Goal: Information Seeking & Learning: Learn about a topic

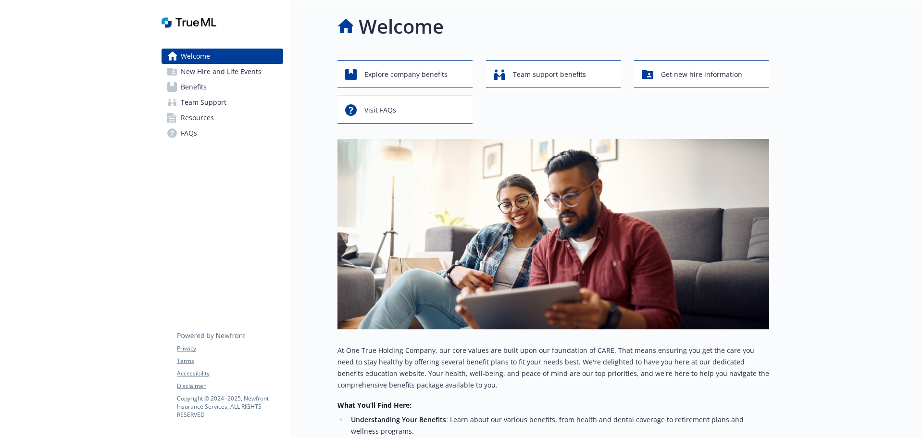
click at [209, 87] on link "Benefits" at bounding box center [222, 86] width 122 height 15
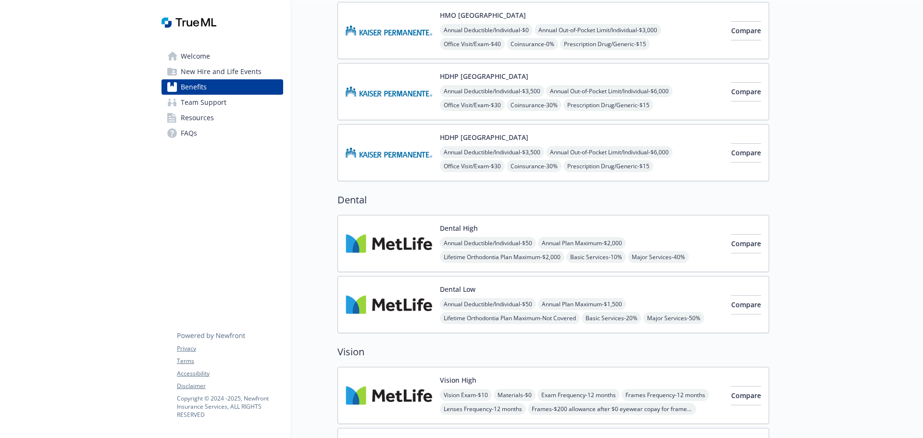
scroll to position [481, 0]
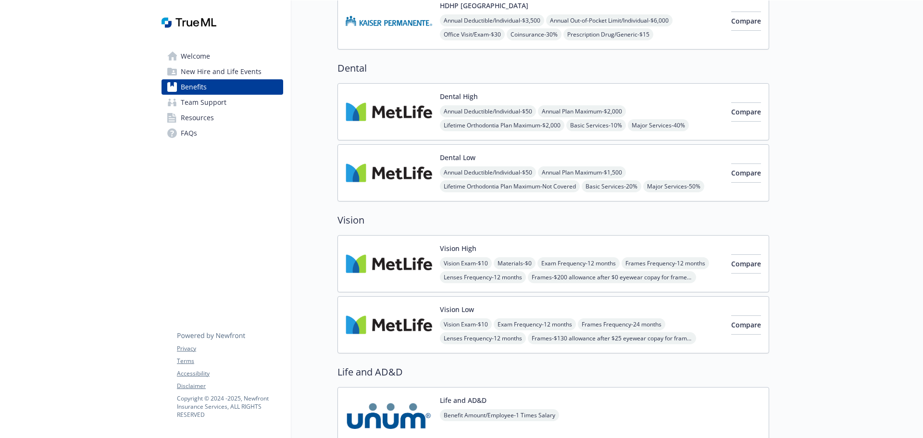
click at [499, 93] on div "Dental High Annual Deductible/Individual - $50 Annual Plan Maximum - $2,000 Lif…" at bounding box center [582, 111] width 284 height 41
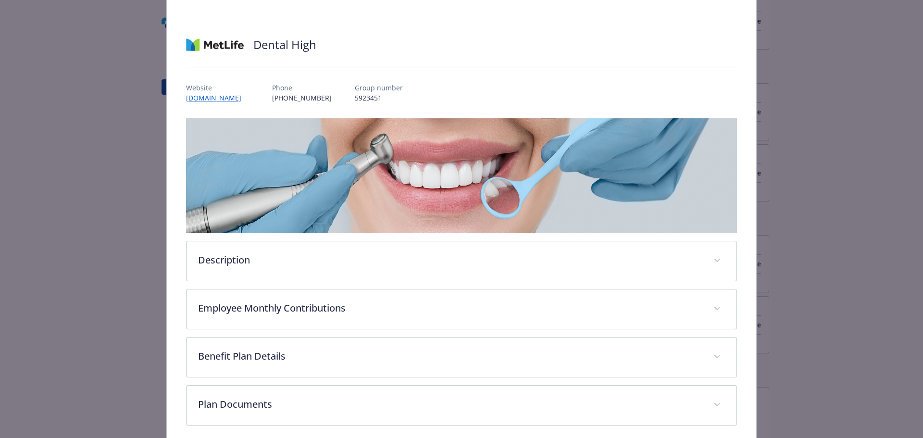
scroll to position [85, 0]
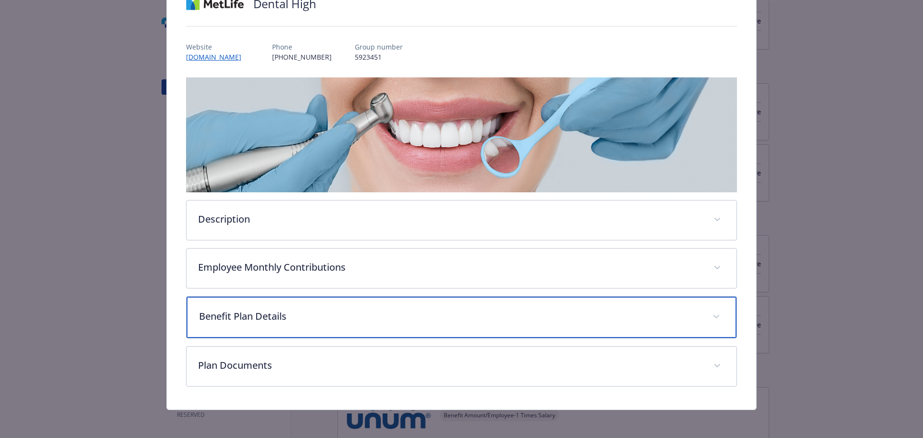
click at [279, 311] on p "Benefit Plan Details" at bounding box center [450, 316] width 502 height 14
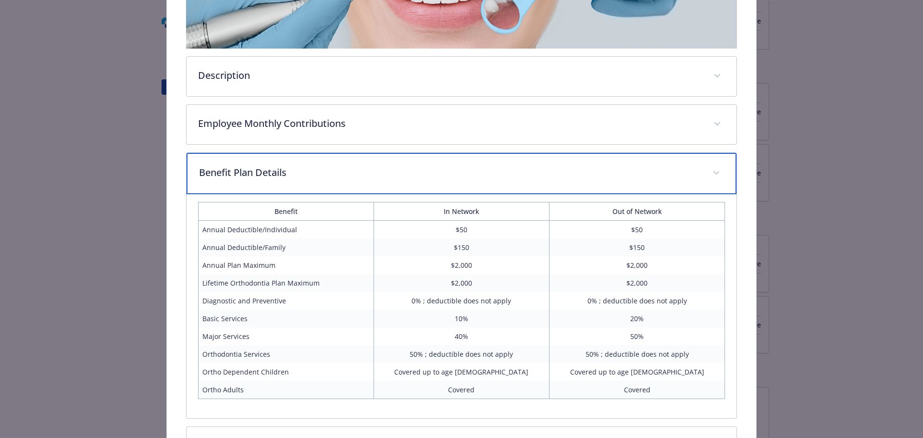
scroll to position [229, 0]
click at [344, 160] on div "Benefit Plan Details" at bounding box center [461, 172] width 550 height 41
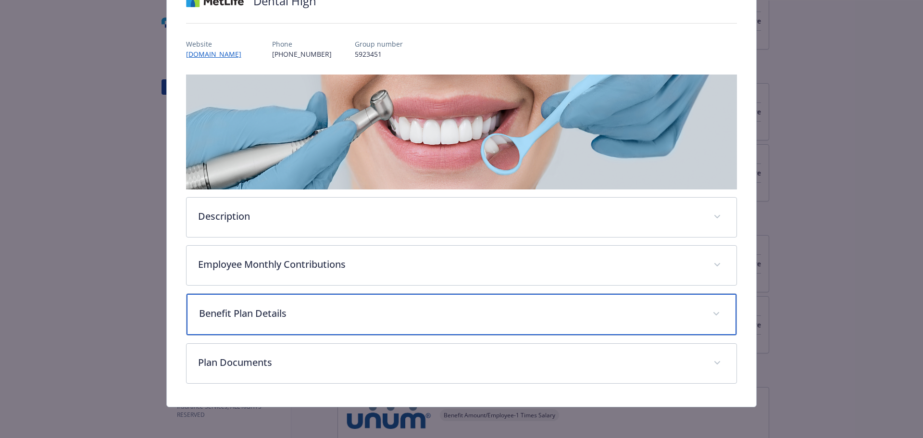
scroll to position [87, 0]
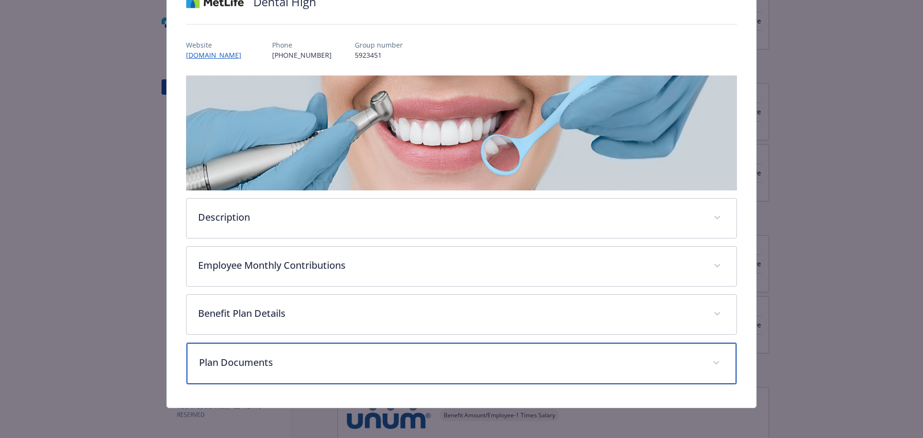
click at [303, 354] on div "Plan Documents" at bounding box center [461, 363] width 550 height 41
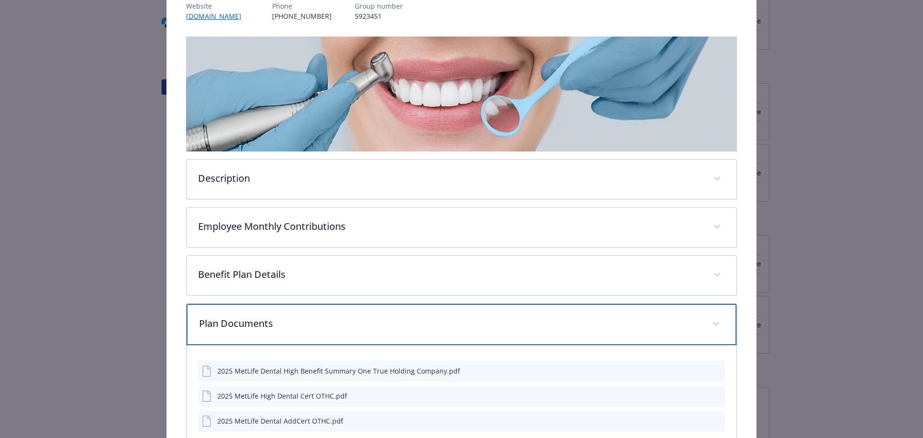
scroll to position [192, 0]
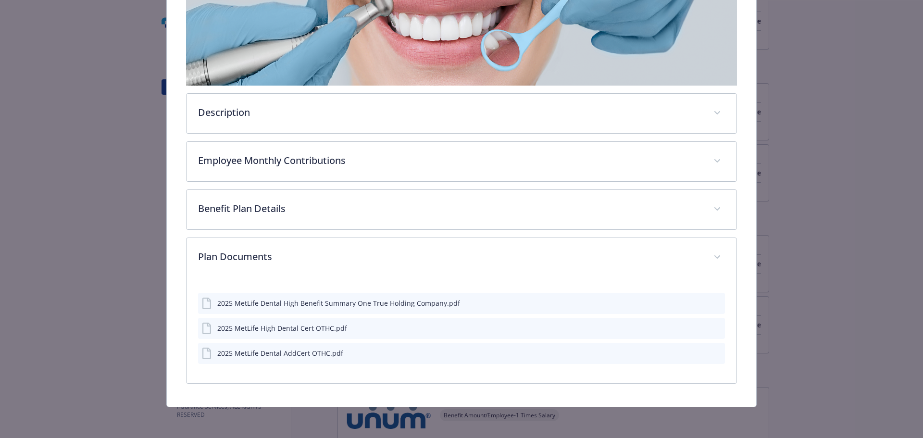
click at [711, 300] on icon "preview file" at bounding box center [715, 302] width 9 height 7
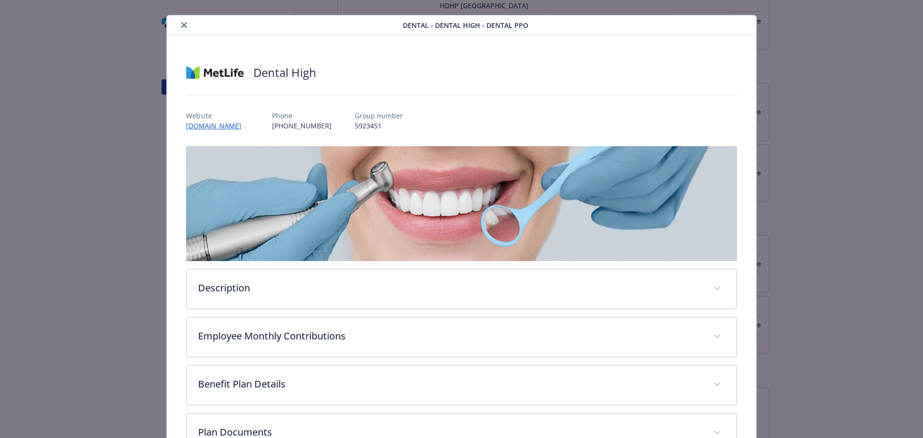
scroll to position [0, 0]
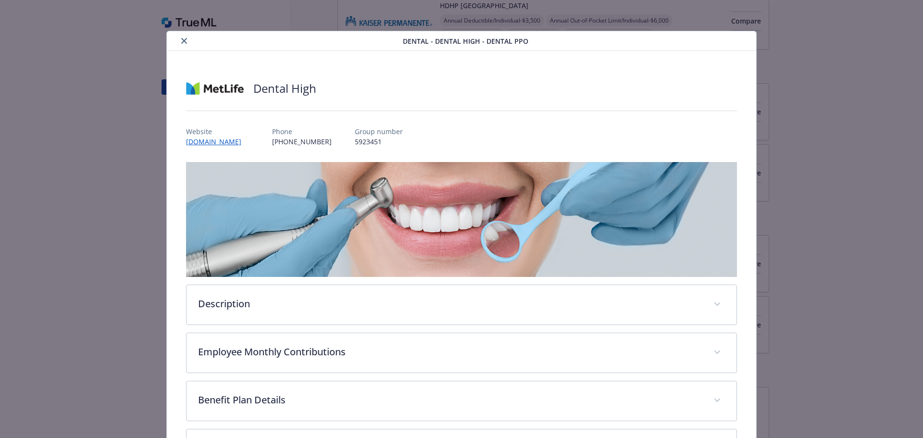
click at [186, 41] on button "close" at bounding box center [184, 41] width 12 height 12
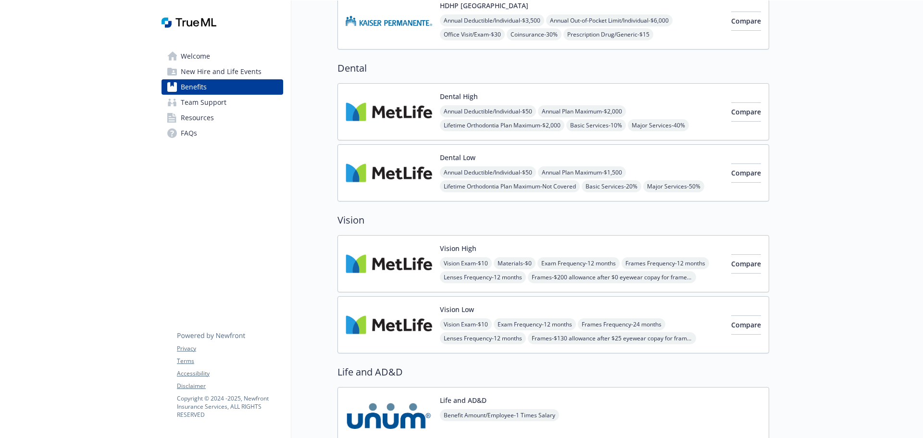
click at [522, 153] on div "Dental Low Annual Deductible/Individual - $50 Annual Plan Maximum - $1,500 Life…" at bounding box center [582, 172] width 284 height 41
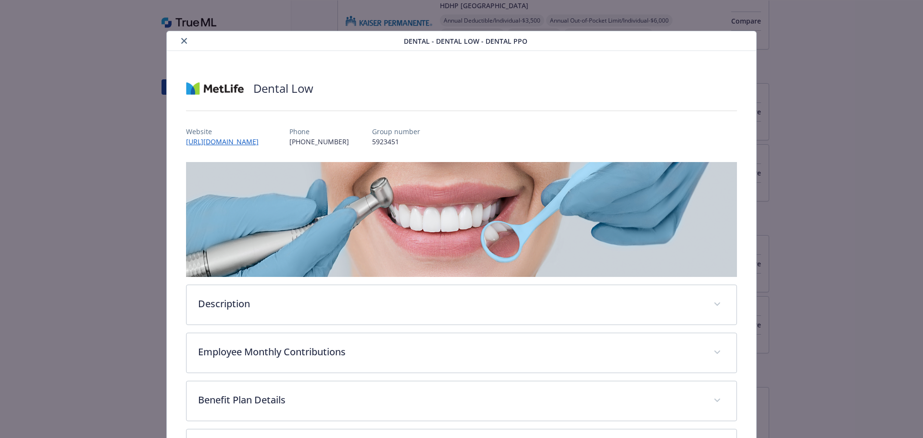
scroll to position [85, 0]
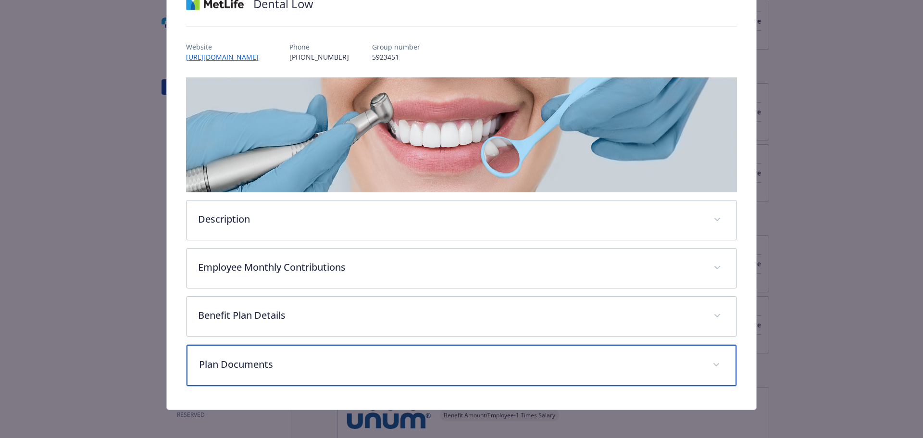
click at [307, 357] on p "Plan Documents" at bounding box center [450, 364] width 502 height 14
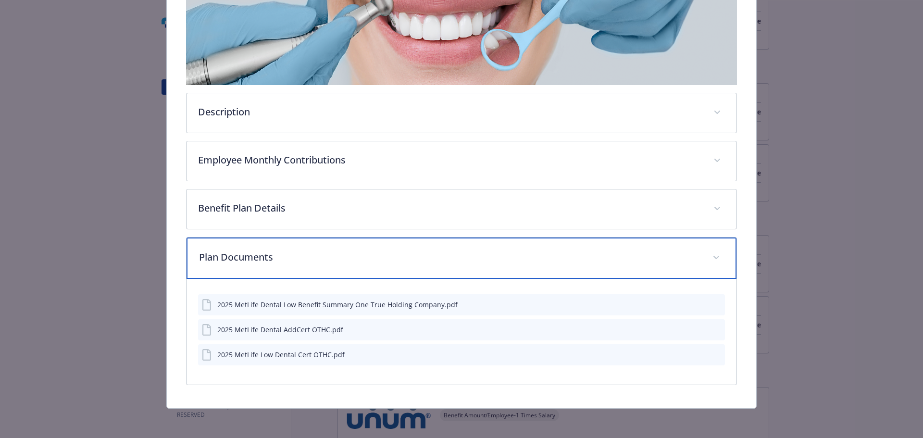
scroll to position [192, 0]
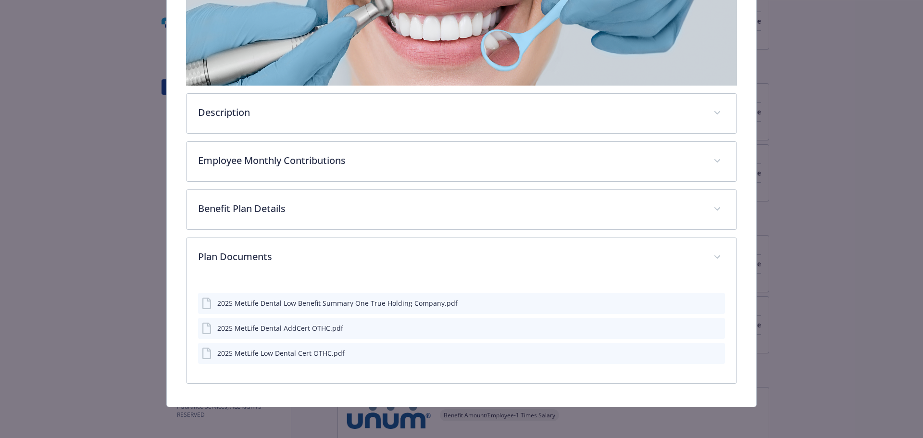
click at [713, 301] on icon "preview file" at bounding box center [715, 302] width 9 height 7
